Goal: Obtain resource: Obtain resource

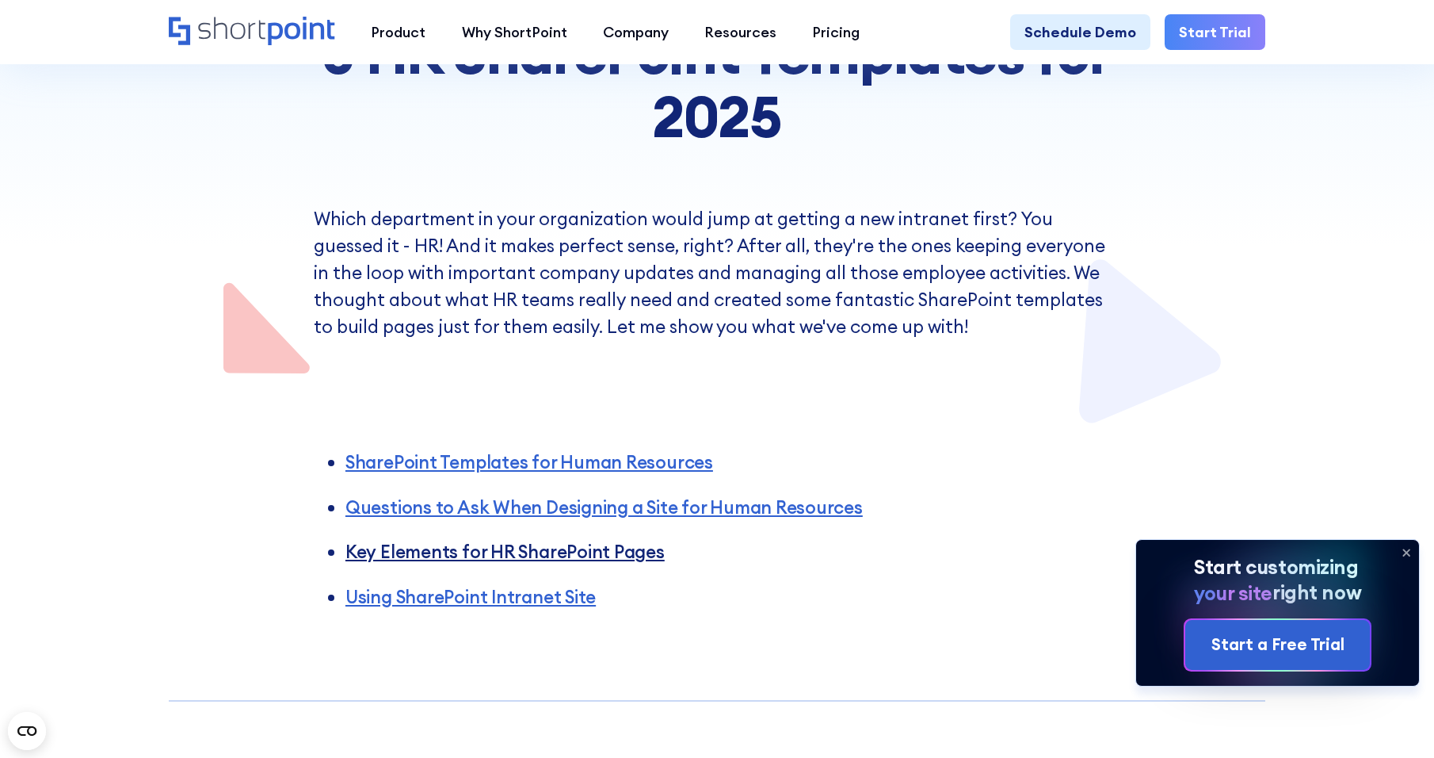
scroll to position [296, 0]
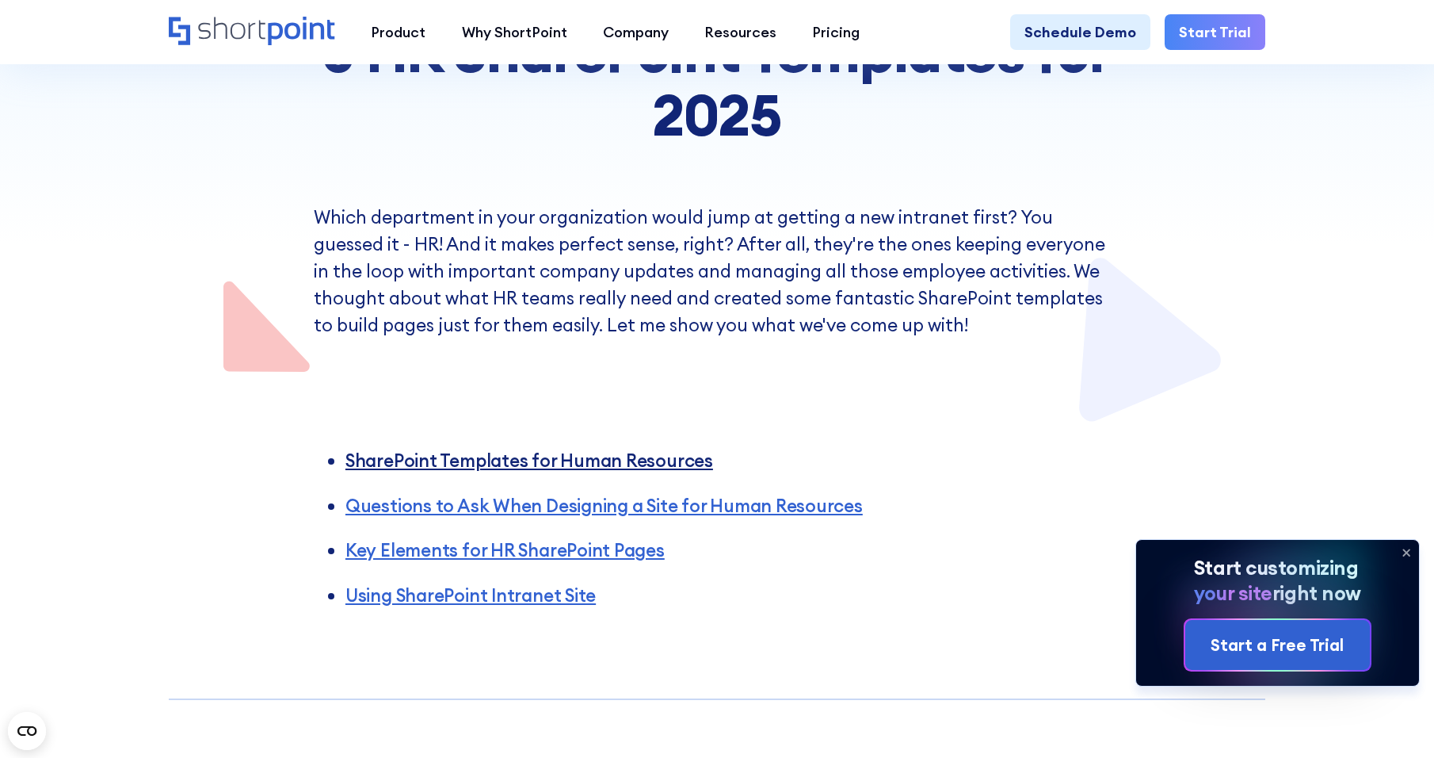
click at [571, 466] on link "SharePoint Templates for Human Resources" at bounding box center [530, 460] width 368 height 23
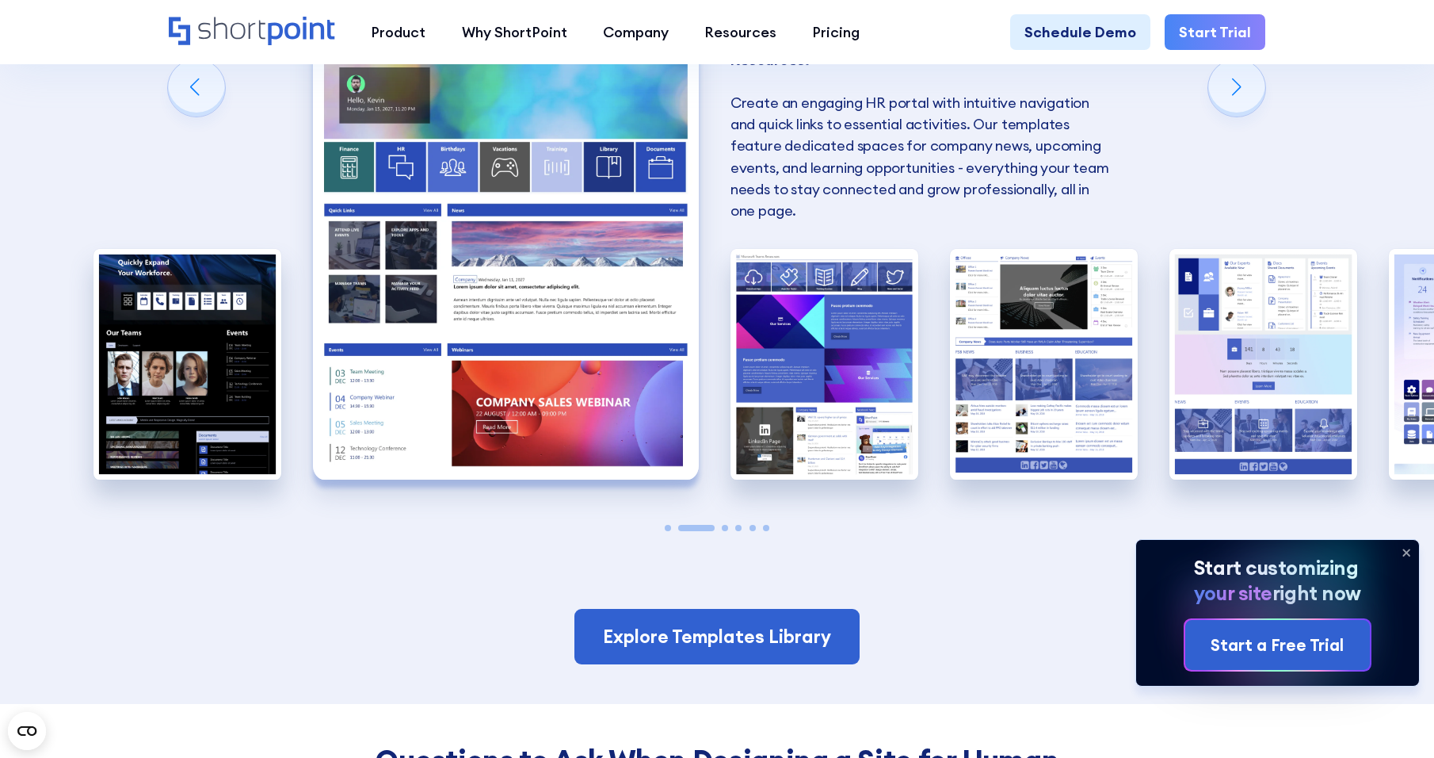
scroll to position [1694, 0]
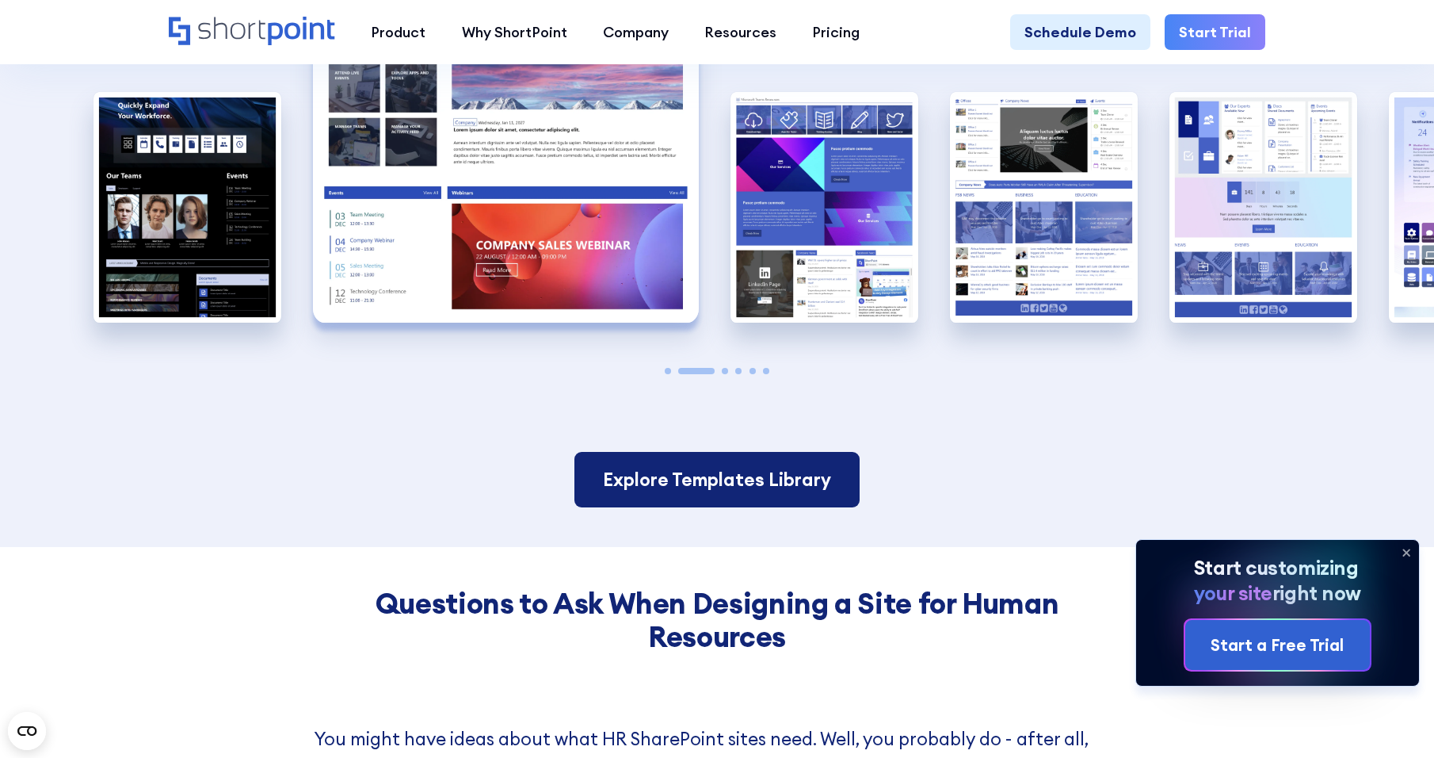
click at [759, 505] on link "Explore Templates Library" at bounding box center [717, 479] width 285 height 55
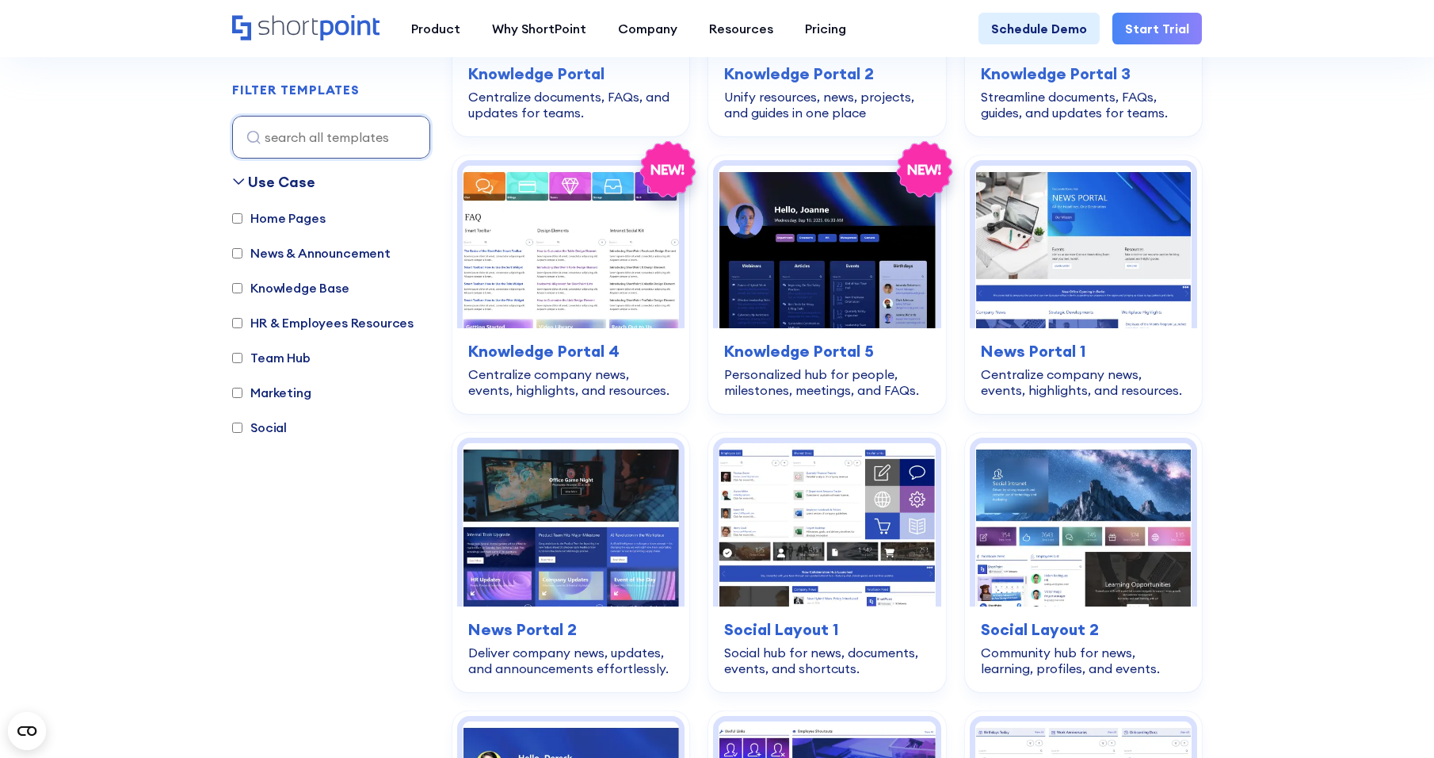
scroll to position [1823, 0]
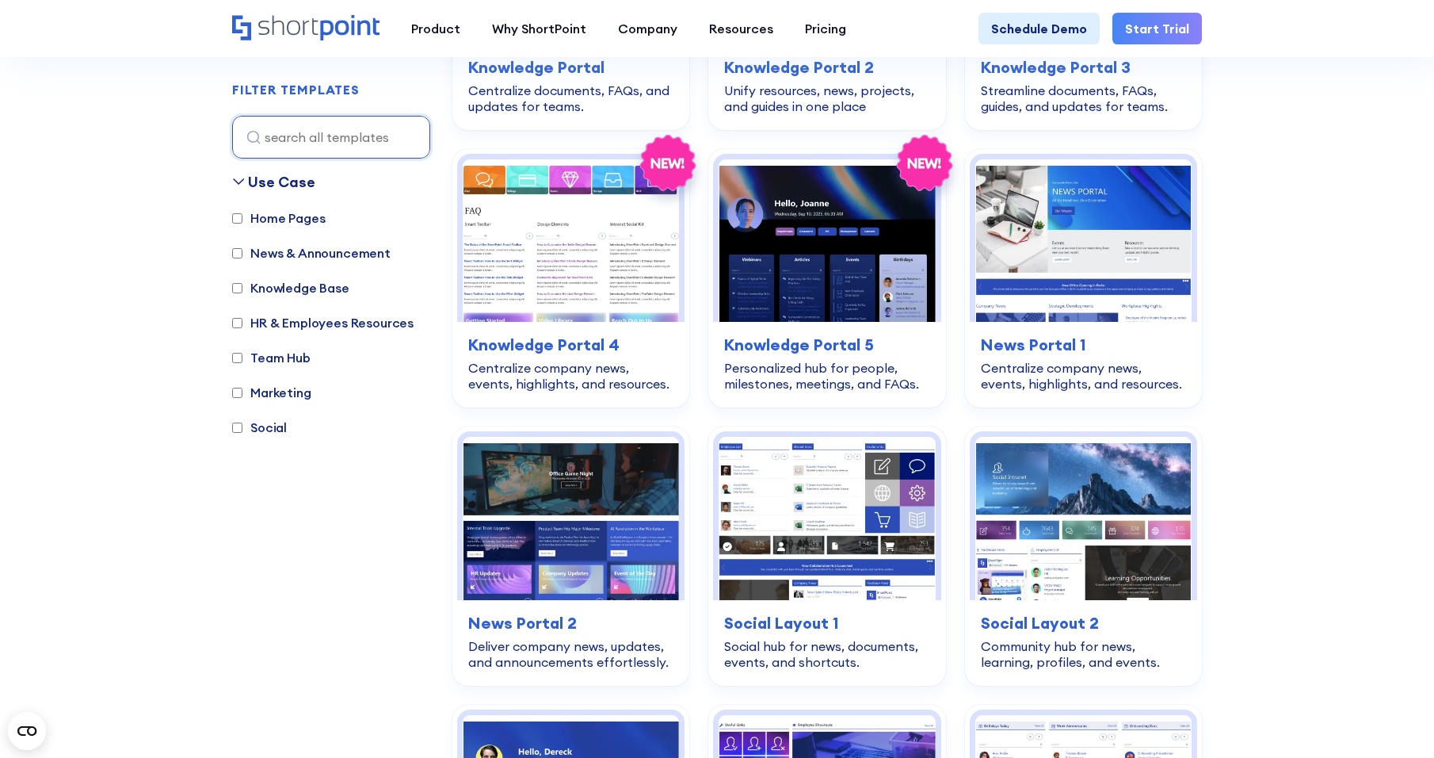
click at [243, 325] on label "HR & Employees Resources" at bounding box center [322, 322] width 181 height 19
click at [242, 325] on input "HR & Employees Resources" at bounding box center [237, 323] width 10 height 10
checkbox input "true"
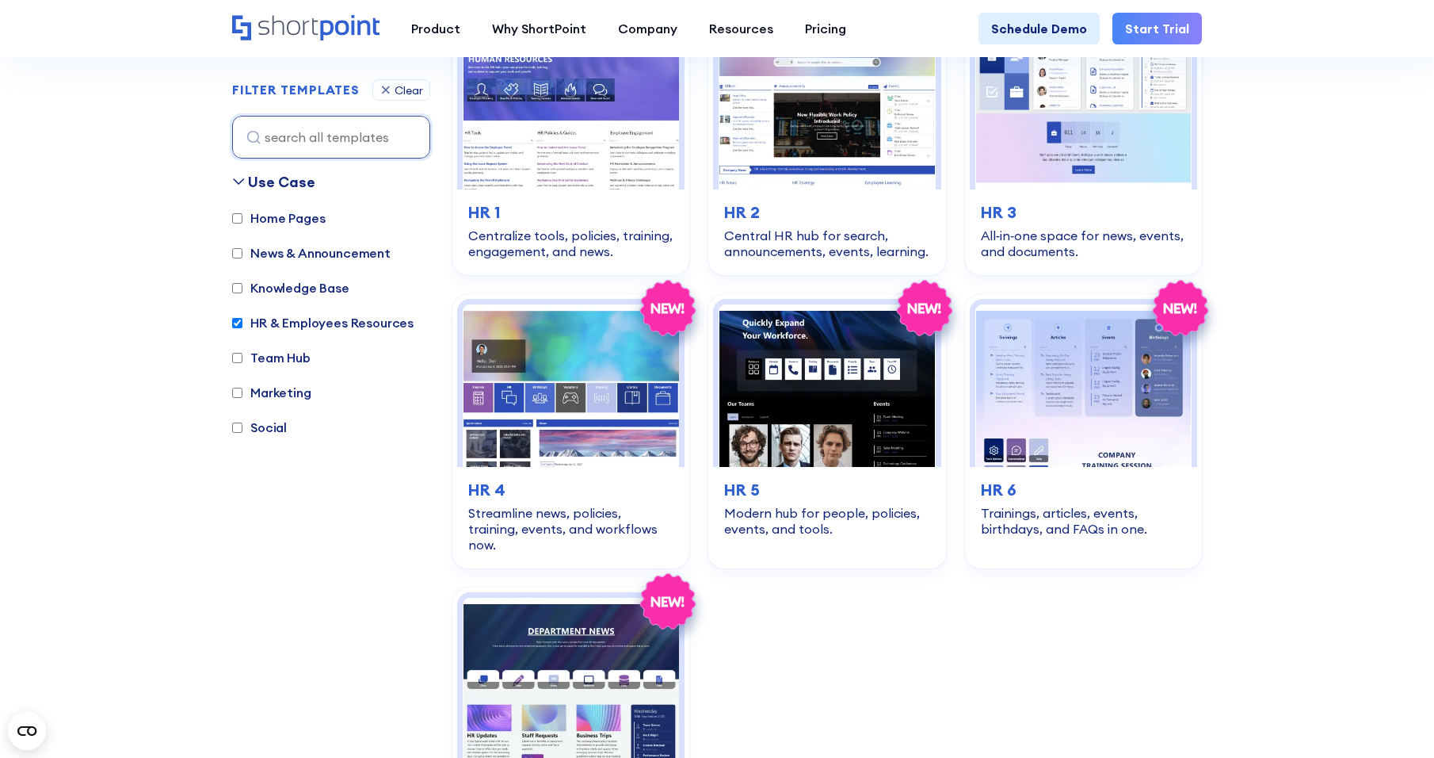
scroll to position [473, 0]
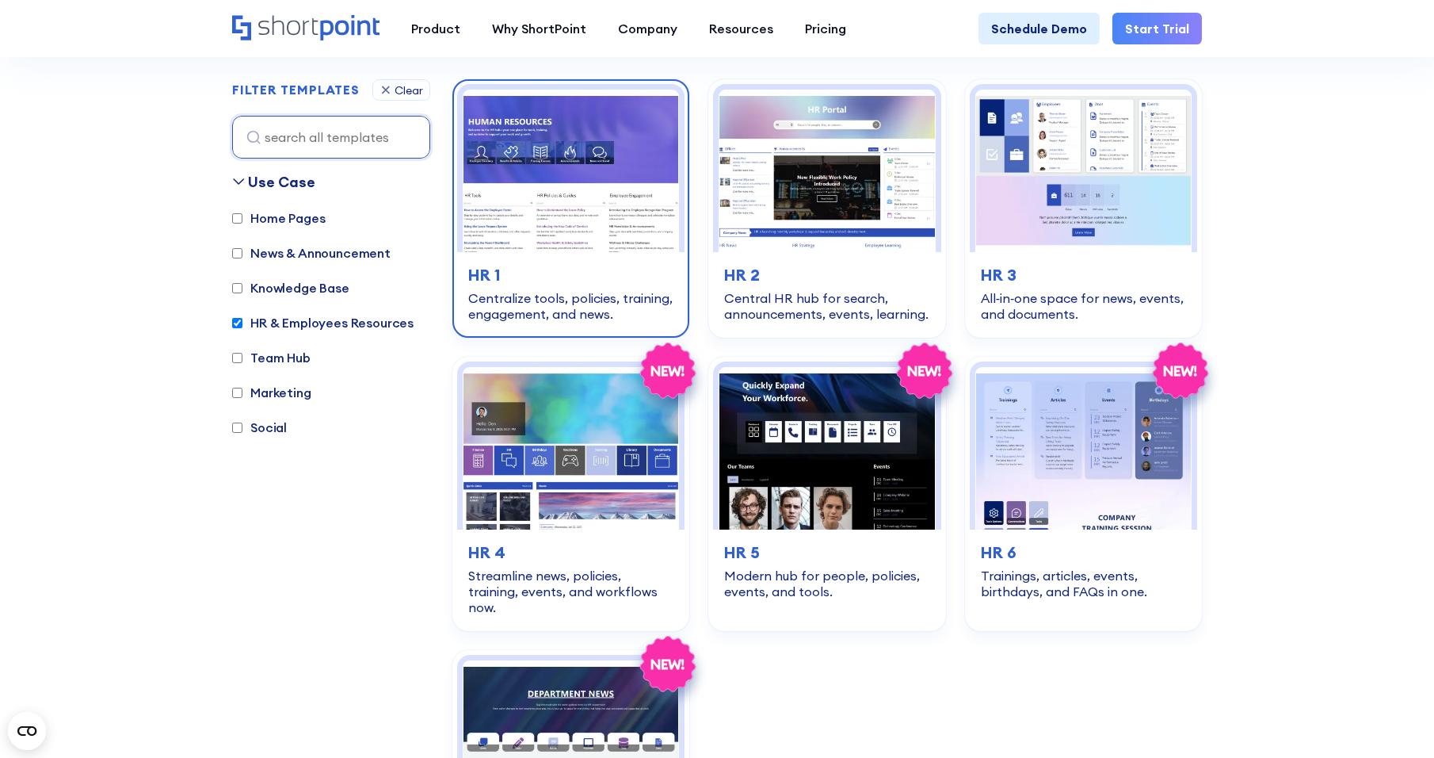
click at [553, 269] on h3 "HR 1" at bounding box center [570, 275] width 205 height 24
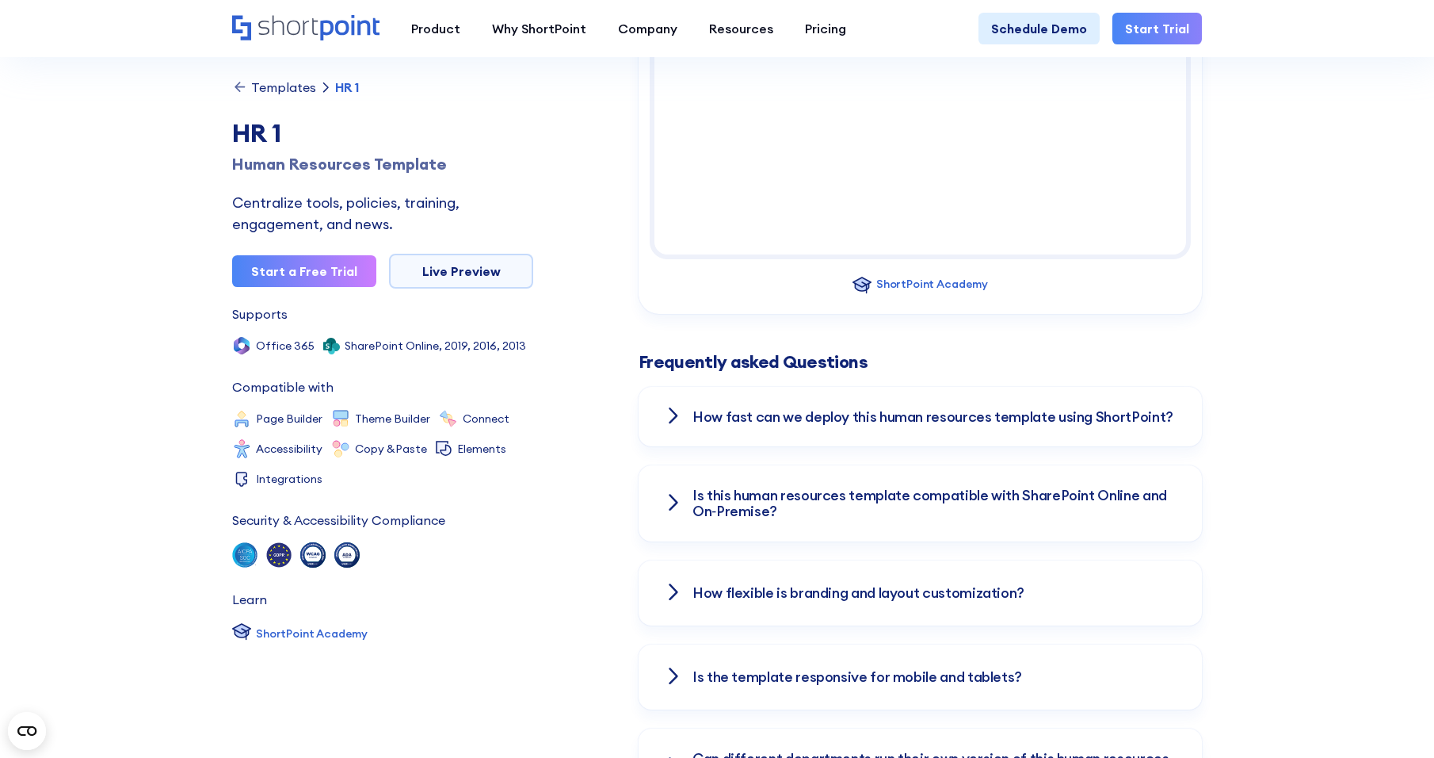
scroll to position [2060, 0]
